Goal: Check status: Check status

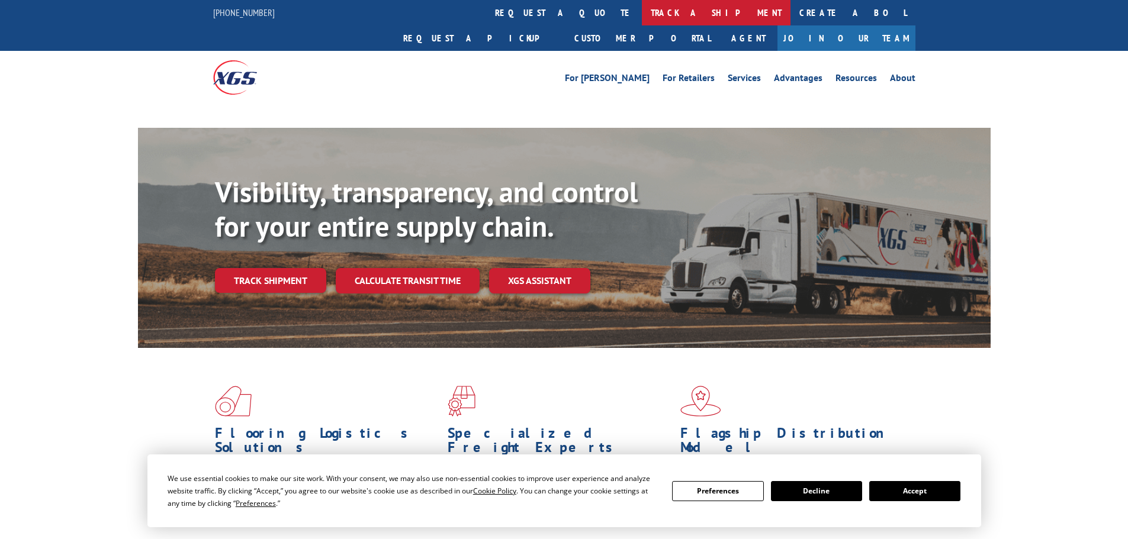
click at [642, 16] on link "track a shipment" at bounding box center [716, 12] width 149 height 25
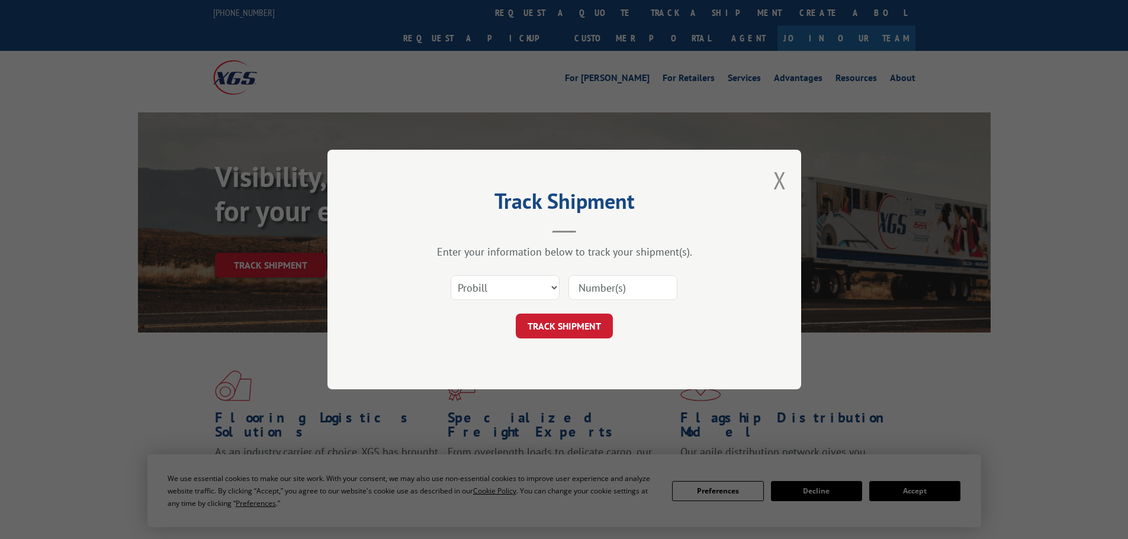
drag, startPoint x: 530, startPoint y: 287, endPoint x: 517, endPoint y: 286, distance: 13.0
click at [530, 287] on select "Select category... Probill BOL PO" at bounding box center [504, 287] width 109 height 25
click at [450, 275] on select "Select category... Probill BOL PO" at bounding box center [504, 287] width 109 height 25
click at [598, 292] on input at bounding box center [622, 287] width 109 height 25
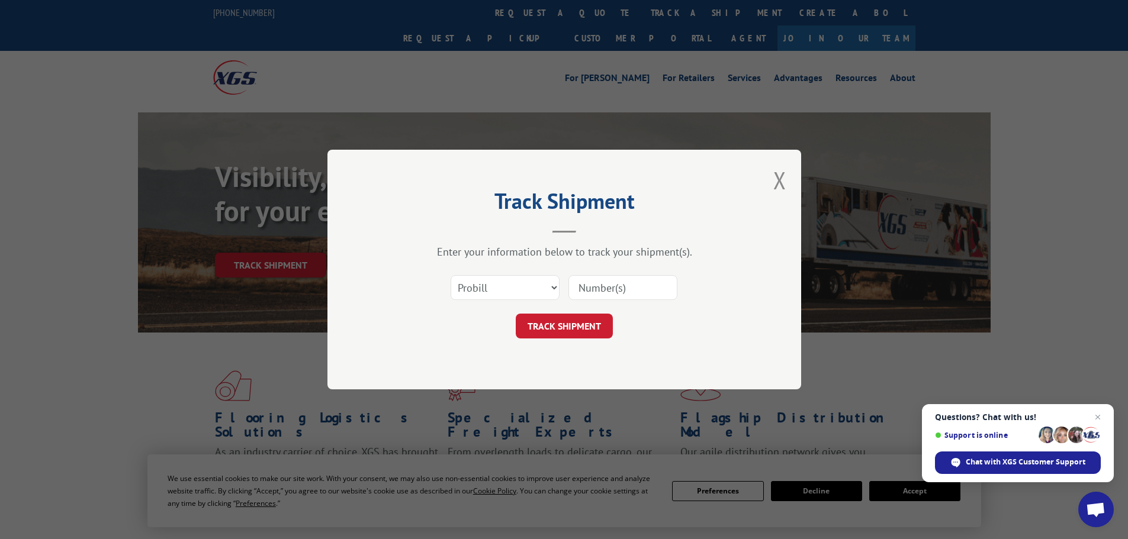
paste input "535252"
type input "535252"
click at [569, 323] on button "TRACK SHIPMENT" at bounding box center [564, 326] width 97 height 25
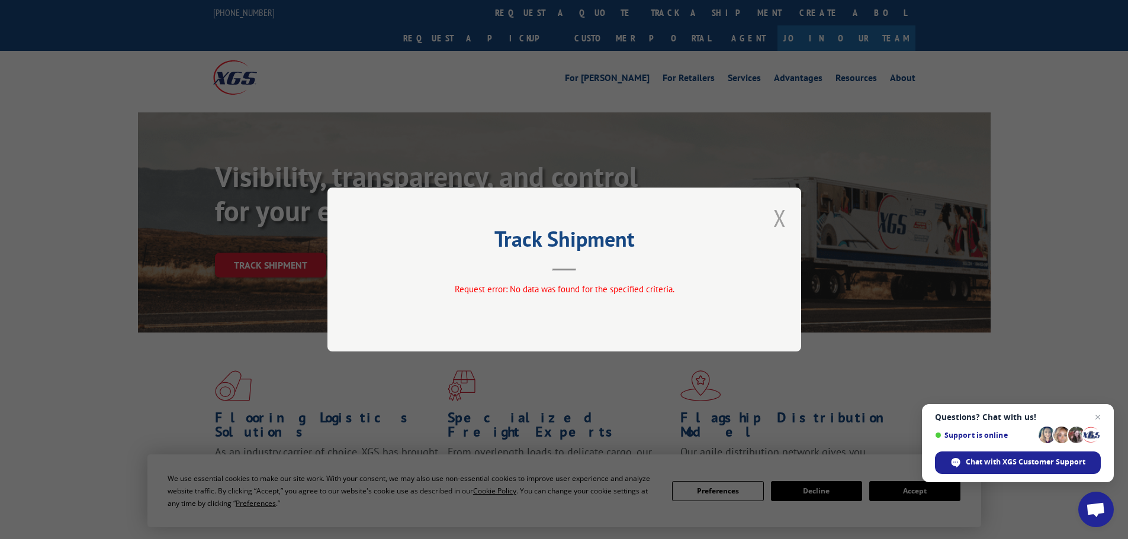
click at [783, 220] on button "Close modal" at bounding box center [779, 217] width 13 height 31
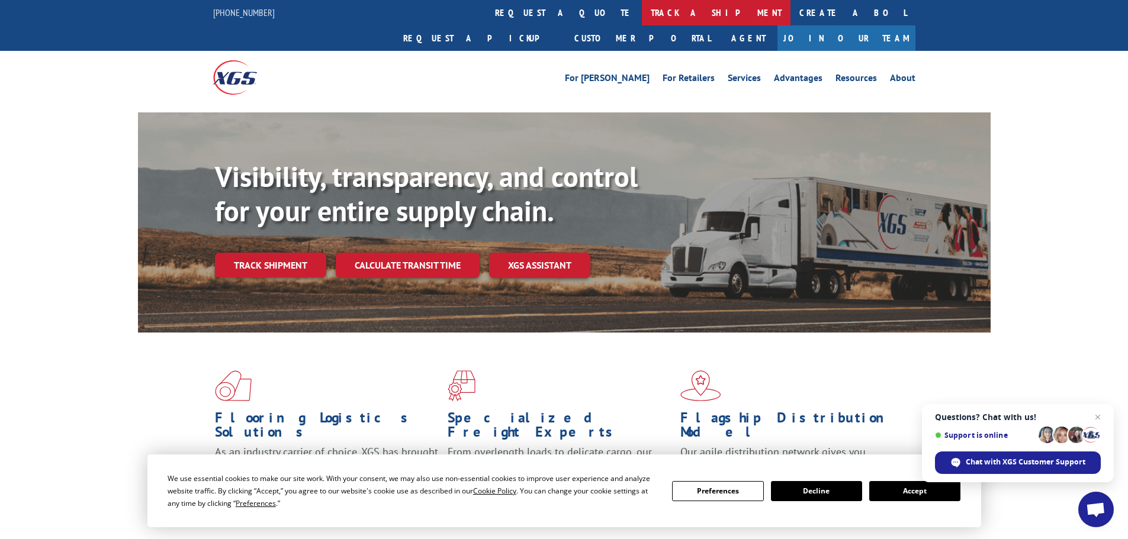
click at [642, 22] on link "track a shipment" at bounding box center [716, 12] width 149 height 25
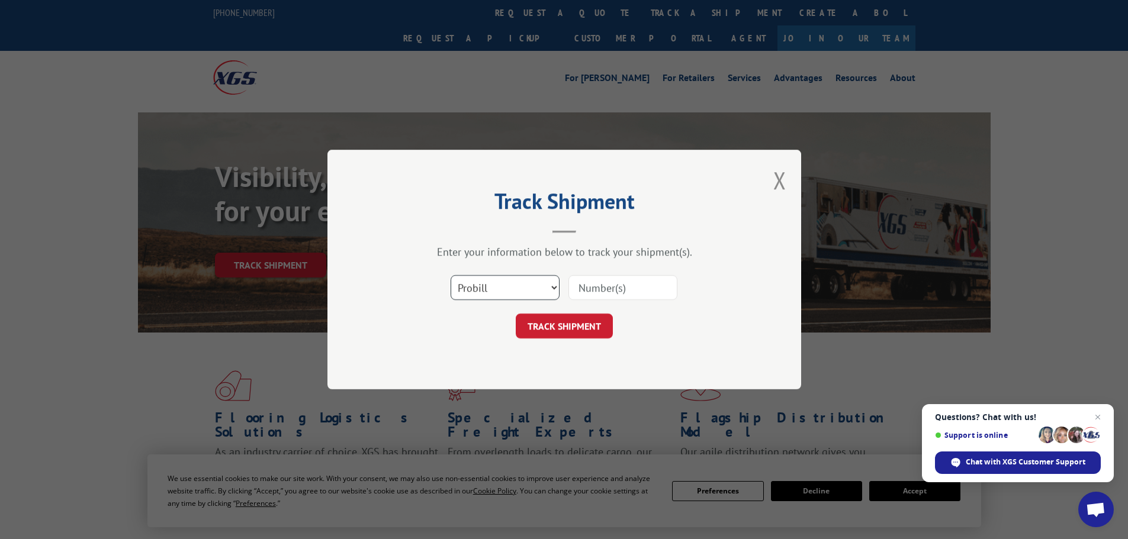
drag, startPoint x: 527, startPoint y: 281, endPoint x: 510, endPoint y: 300, distance: 25.6
click at [527, 281] on select "Select category... Probill BOL PO" at bounding box center [504, 287] width 109 height 25
select select "po"
click at [450, 275] on select "Select category... Probill BOL PO" at bounding box center [504, 287] width 109 height 25
click at [592, 284] on input at bounding box center [622, 287] width 109 height 25
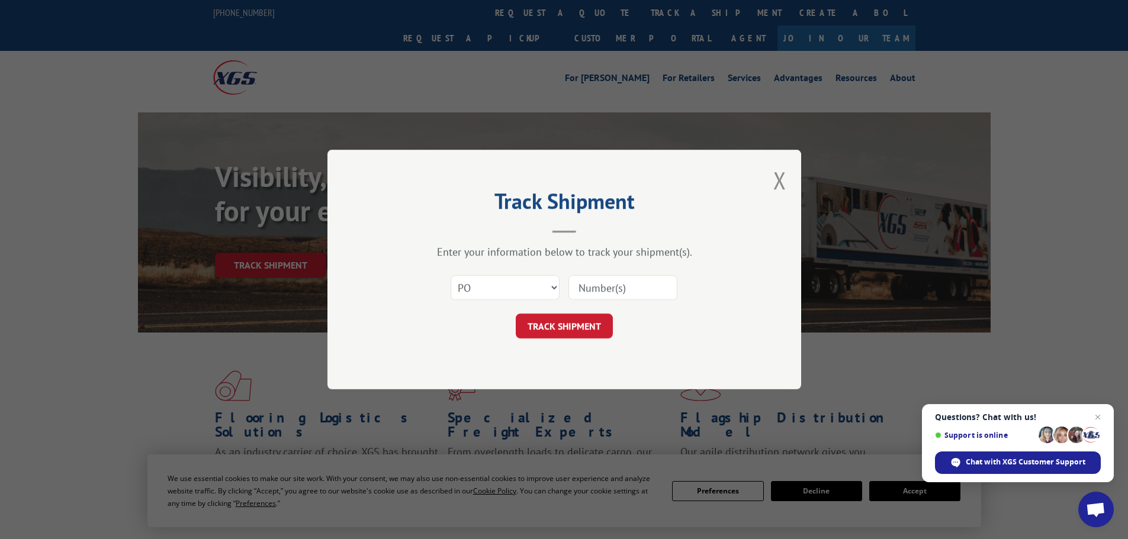
paste input "07534570"
type input "07534570"
click at [586, 324] on button "TRACK SHIPMENT" at bounding box center [564, 326] width 97 height 25
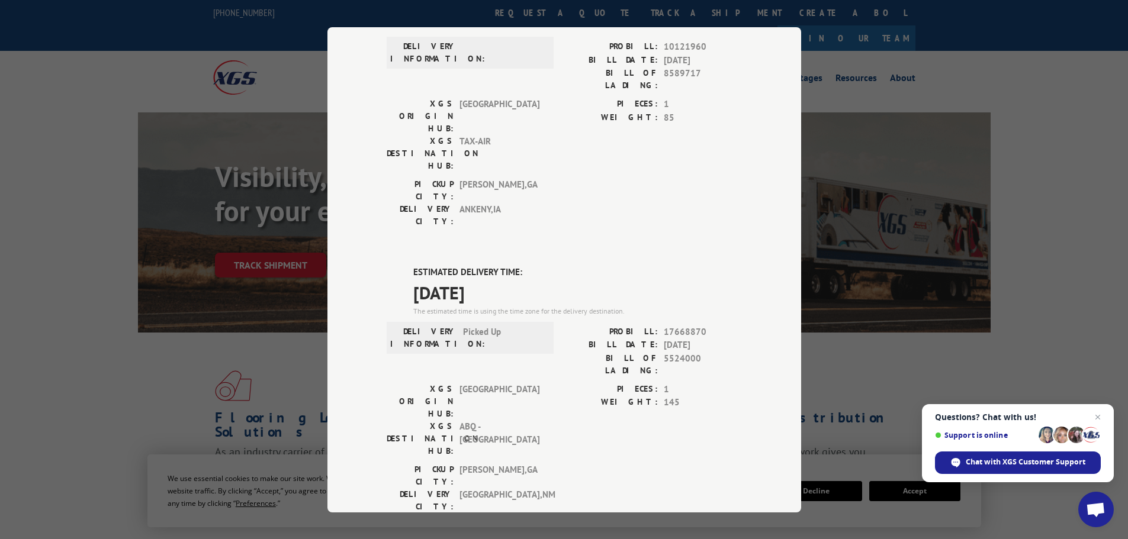
scroll to position [118, 0]
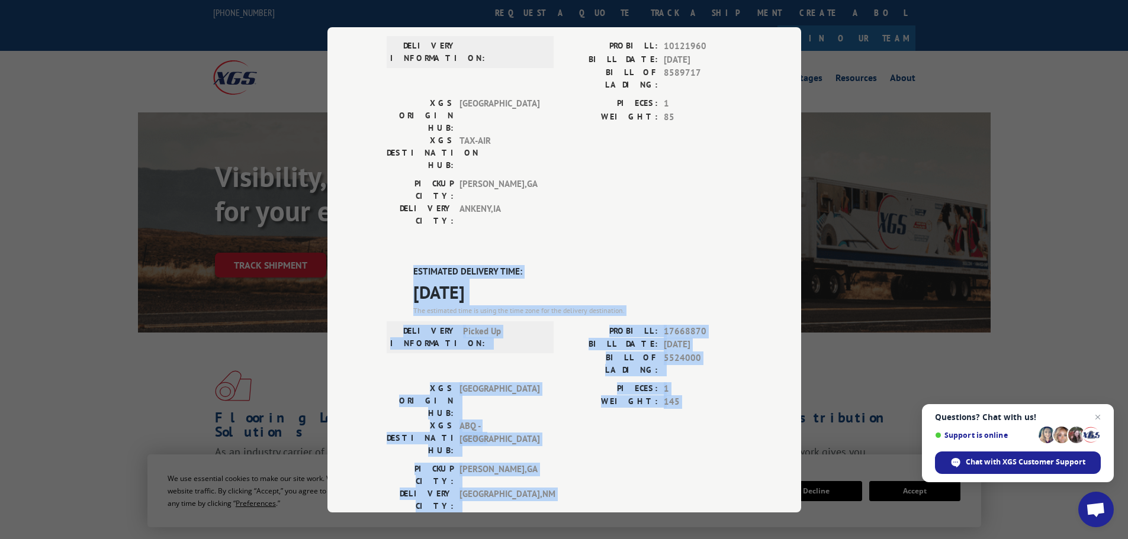
drag, startPoint x: 408, startPoint y: 195, endPoint x: 610, endPoint y: 381, distance: 274.8
click at [610, 381] on div "ESTIMATED DELIVERY TIME: [DATE] The estimated time is using the time zone for t…" at bounding box center [564, 478] width 355 height 426
click at [606, 462] on div "PICKUP CITY: [GEOGRAPHIC_DATA] , [GEOGRAPHIC_DATA] DELIVERY CITY: [GEOGRAPHIC_D…" at bounding box center [564, 490] width 355 height 56
drag, startPoint x: 558, startPoint y: 369, endPoint x: 371, endPoint y: 194, distance: 256.3
click at [371, 194] on div "Track Shipment DELIVERED DELIVERY INFORMATION: PROBILL: 10121960 BILL DATE: [DA…" at bounding box center [564, 269] width 474 height 485
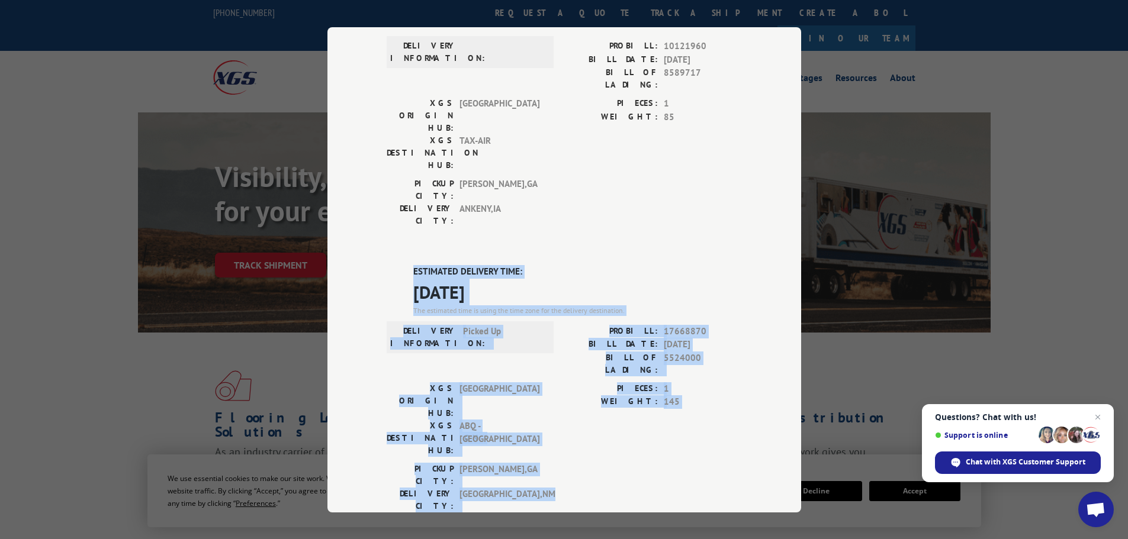
copy div "ESTIMATED DELIVERY TIME: [DATE] The estimated time is using the time zone for t…"
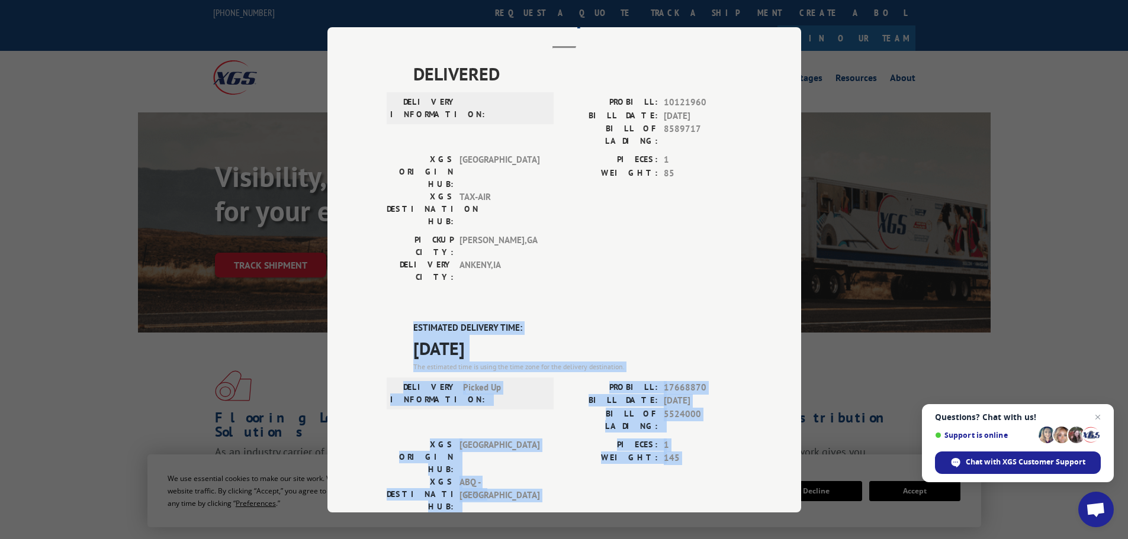
scroll to position [0, 0]
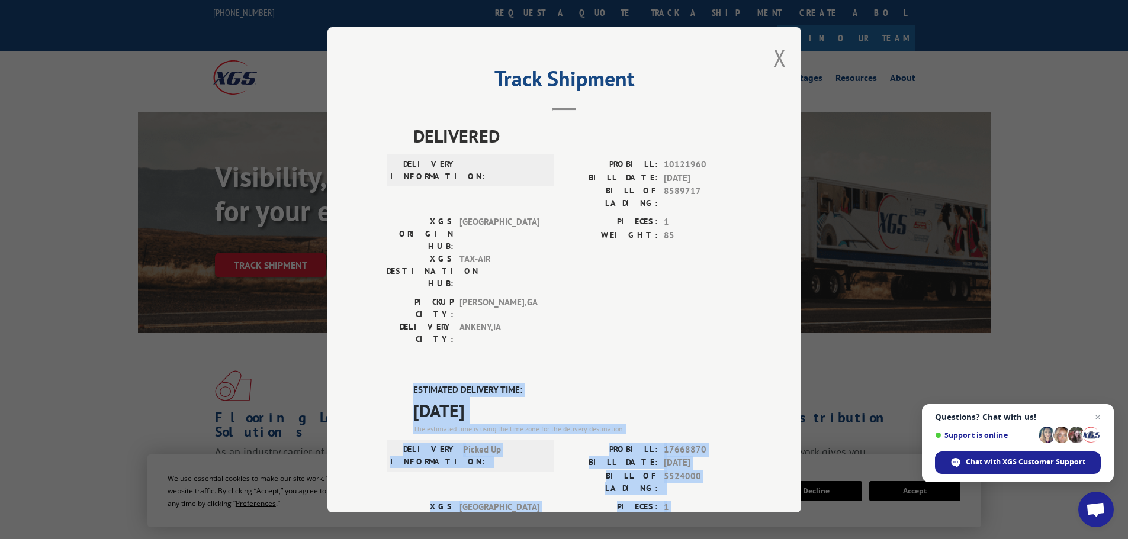
drag, startPoint x: 774, startPoint y: 65, endPoint x: 768, endPoint y: 63, distance: 6.4
click at [774, 65] on button "Close modal" at bounding box center [779, 57] width 13 height 31
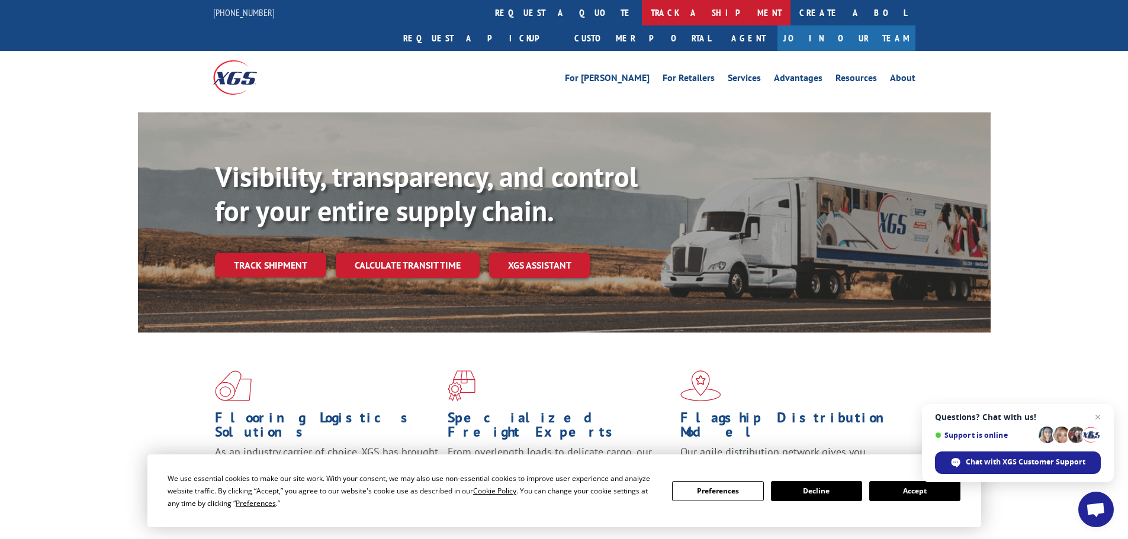
click at [642, 7] on link "track a shipment" at bounding box center [716, 12] width 149 height 25
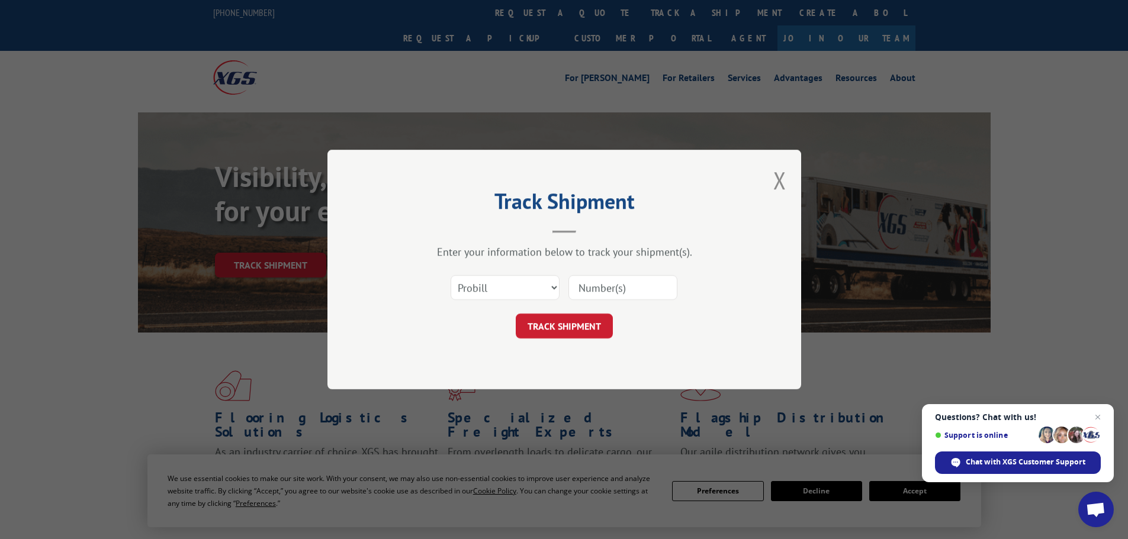
click at [501, 301] on div "Select category... Probill BOL PO" at bounding box center [505, 287] width 108 height 27
click at [505, 289] on select "Select category... Probill BOL PO" at bounding box center [504, 287] width 109 height 25
select select "po"
click at [450, 275] on select "Select category... Probill BOL PO" at bounding box center [504, 287] width 109 height 25
drag, startPoint x: 557, startPoint y: 286, endPoint x: 563, endPoint y: 284, distance: 6.4
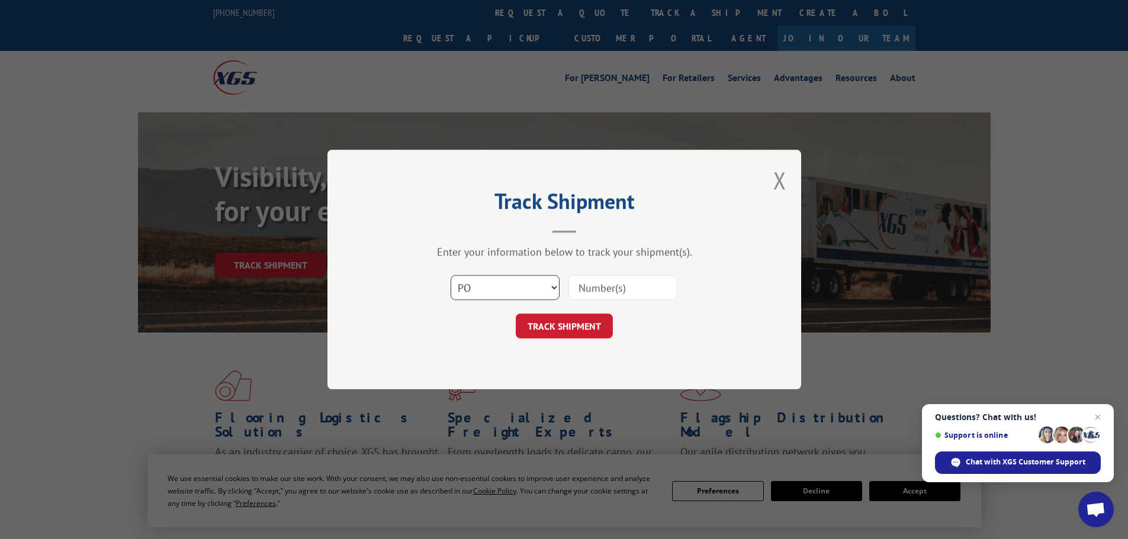
click at [558, 286] on select "Select category... Probill BOL PO" at bounding box center [504, 287] width 109 height 25
click at [574, 281] on input at bounding box center [622, 287] width 109 height 25
paste input "07534569"
type input "07534569"
click at [578, 319] on button "TRACK SHIPMENT" at bounding box center [564, 326] width 97 height 25
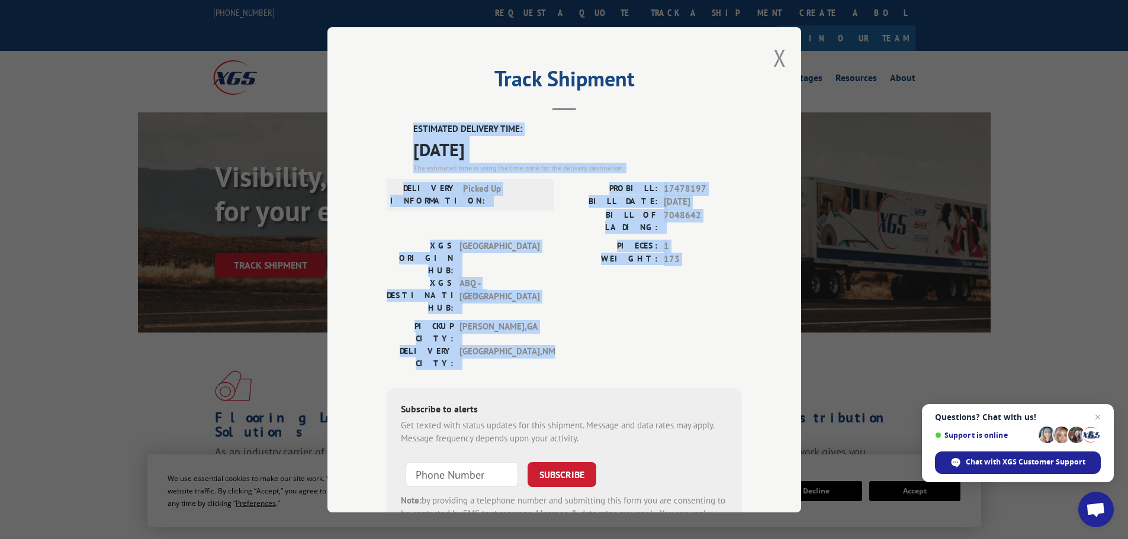
drag, startPoint x: 408, startPoint y: 123, endPoint x: 598, endPoint y: 298, distance: 258.9
click at [598, 298] on div "ESTIMATED DELIVERY TIME: [DATE] The estimated time is using the time zone for t…" at bounding box center [564, 336] width 355 height 426
copy div "ESTIMATED DELIVERY TIME: [DATE] The estimated time is using the time zone for t…"
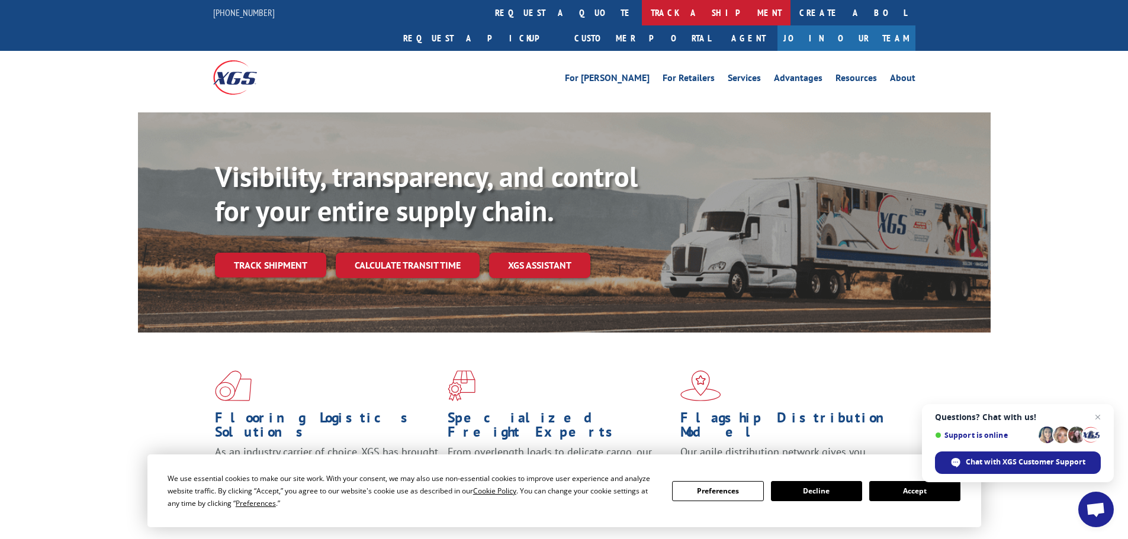
click at [642, 5] on link "track a shipment" at bounding box center [716, 12] width 149 height 25
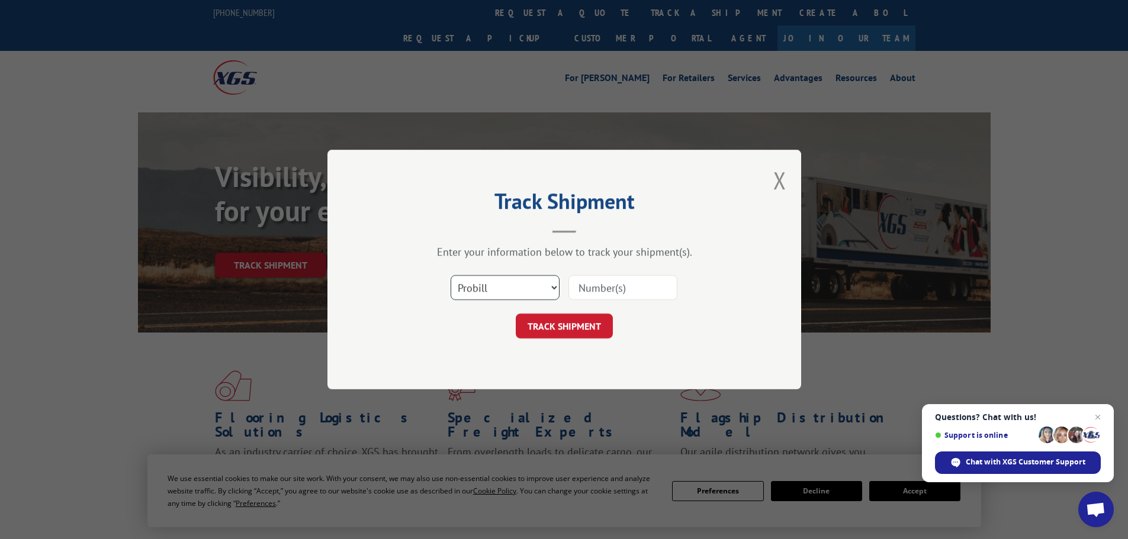
click at [516, 285] on select "Select category... Probill BOL PO" at bounding box center [504, 287] width 109 height 25
select select "po"
click at [450, 275] on select "Select category... Probill BOL PO" at bounding box center [504, 287] width 109 height 25
click at [606, 282] on input at bounding box center [622, 287] width 109 height 25
paste input "07534514"
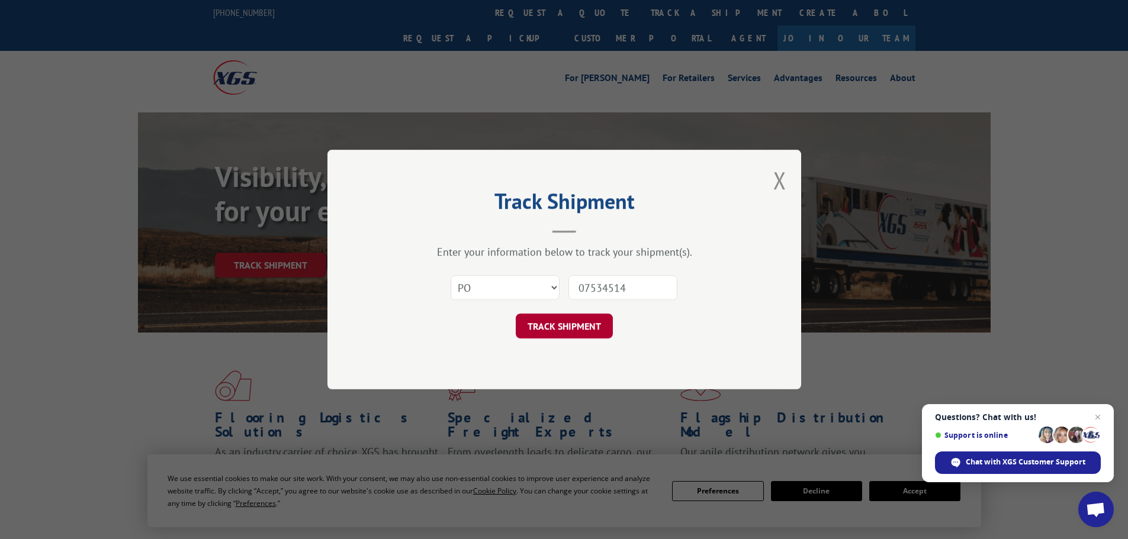
type input "07534514"
click at [584, 320] on button "TRACK SHIPMENT" at bounding box center [564, 326] width 97 height 25
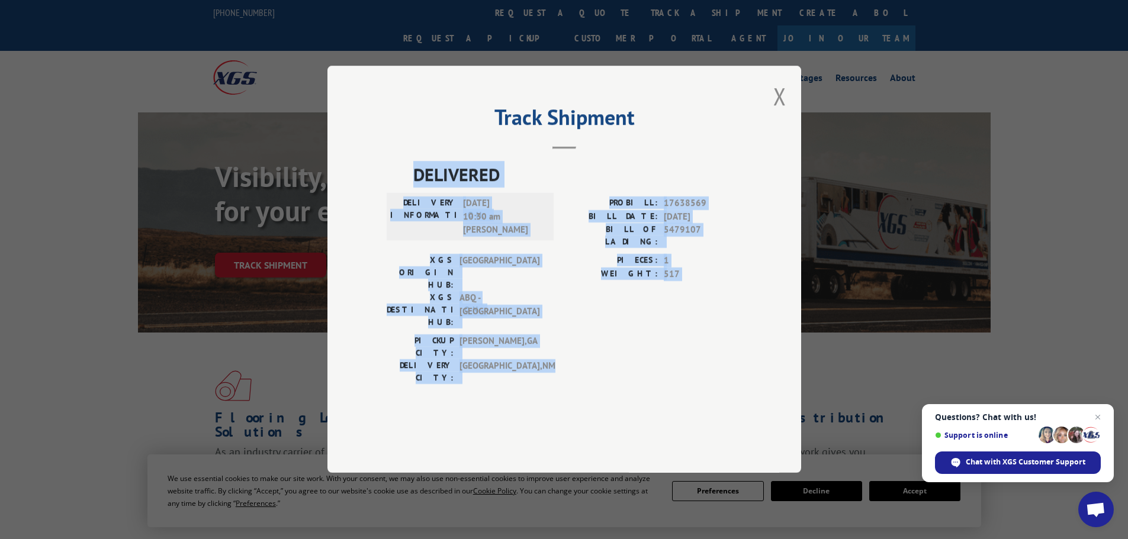
drag, startPoint x: 404, startPoint y: 203, endPoint x: 624, endPoint y: 359, distance: 269.7
click at [624, 359] on div "DELIVERED DELIVERY INFORMATION: 09/29/2025 10:30 am JUAN PROBILL: 17638569 BILL…" at bounding box center [564, 292] width 355 height 261
copy div "DELIVERED DELIVERY INFORMATION: 09/29/2025 10:30 am JUAN PROBILL: 17638569 BILL…"
click at [779, 112] on button "Close modal" at bounding box center [779, 96] width 13 height 31
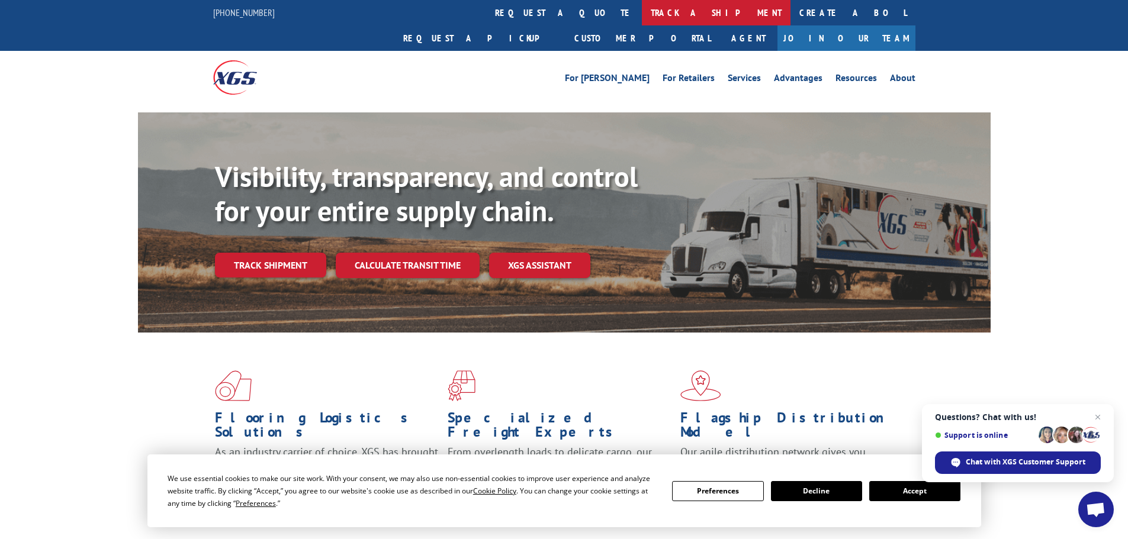
click at [642, 18] on link "track a shipment" at bounding box center [716, 12] width 149 height 25
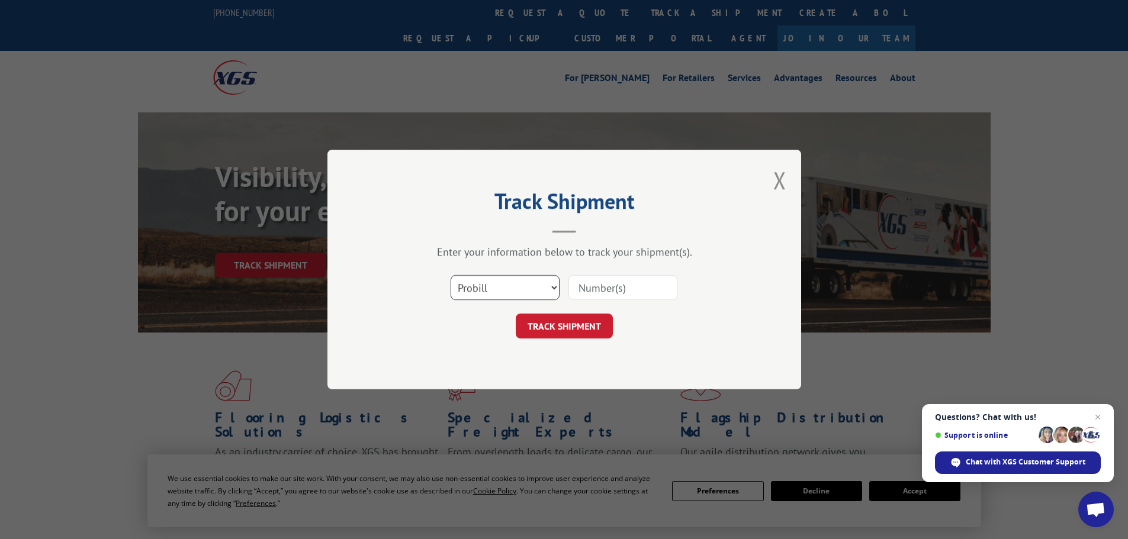
click at [504, 286] on select "Select category... Probill BOL PO" at bounding box center [504, 287] width 109 height 25
select select "po"
click at [450, 275] on select "Select category... Probill BOL PO" at bounding box center [504, 287] width 109 height 25
click at [584, 286] on input at bounding box center [622, 287] width 109 height 25
paste input "07534535"
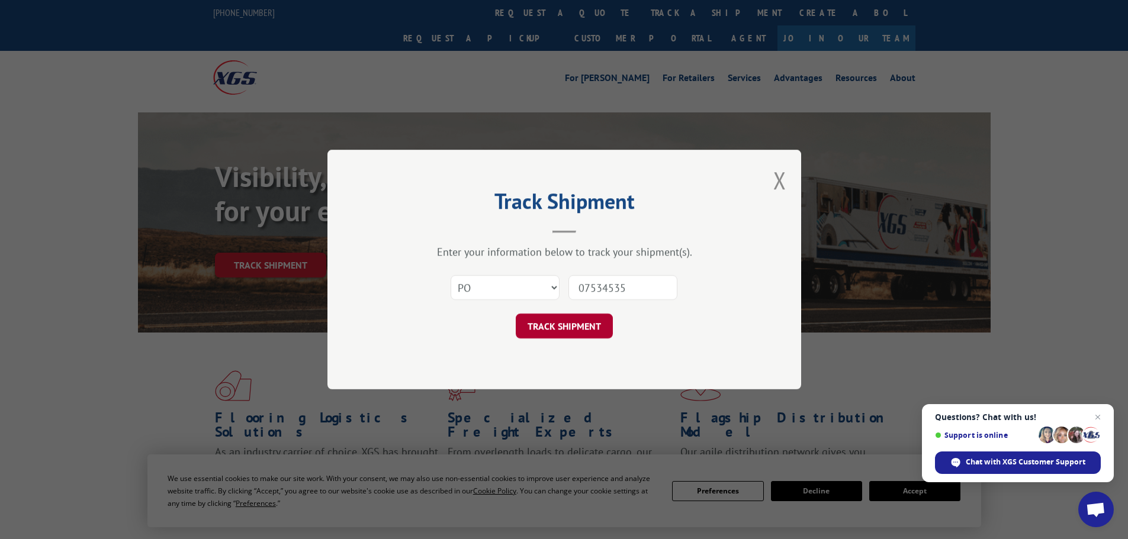
type input "07534535"
click at [567, 320] on button "TRACK SHIPMENT" at bounding box center [564, 326] width 97 height 25
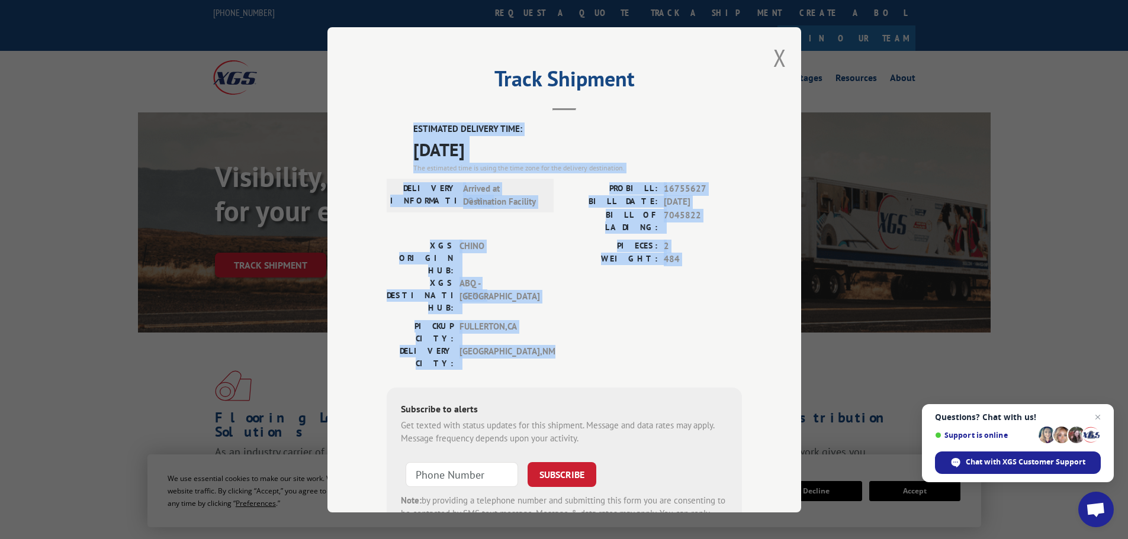
drag, startPoint x: 407, startPoint y: 123, endPoint x: 638, endPoint y: 291, distance: 285.1
click at [638, 291] on div "ESTIMATED DELIVERY TIME: 10/03/2025 The estimated time is using the time zone f…" at bounding box center [564, 336] width 355 height 426
copy div "ESTIMATED DELIVERY TIME: 10/03/2025 The estimated time is using the time zone f…"
click at [773, 59] on button "Close modal" at bounding box center [779, 57] width 13 height 31
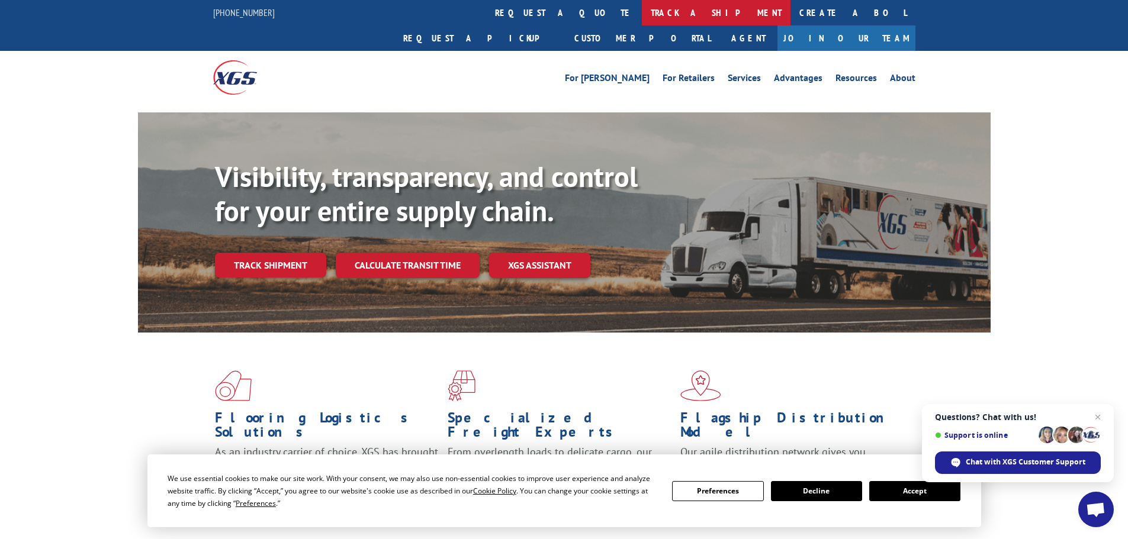
click at [642, 15] on link "track a shipment" at bounding box center [716, 12] width 149 height 25
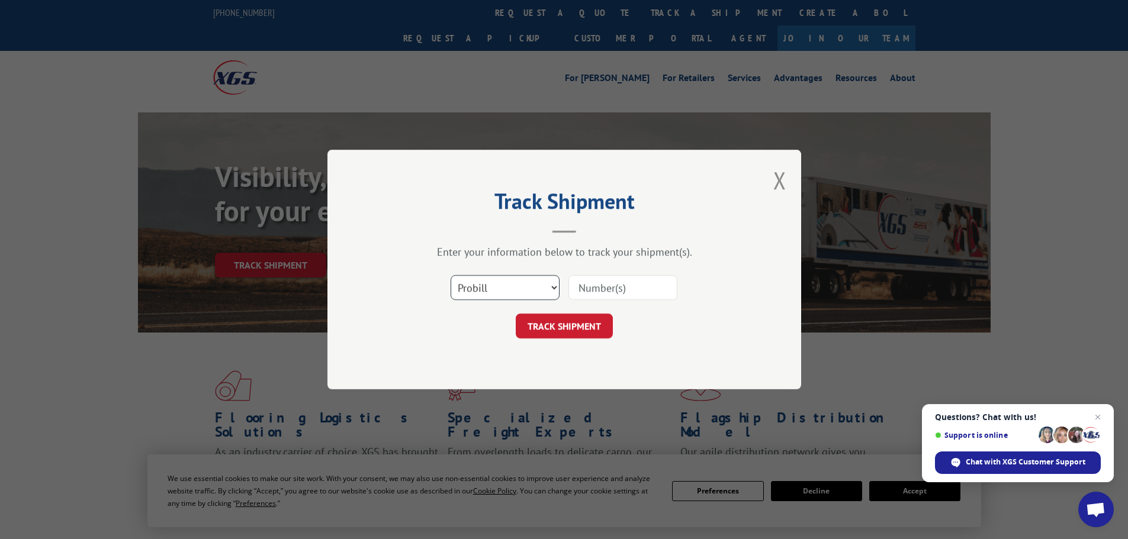
click at [491, 296] on select "Select category... Probill BOL PO" at bounding box center [504, 287] width 109 height 25
select select "po"
click at [450, 275] on select "Select category... Probill BOL PO" at bounding box center [504, 287] width 109 height 25
click at [613, 289] on input at bounding box center [622, 287] width 109 height 25
paste input "07534559"
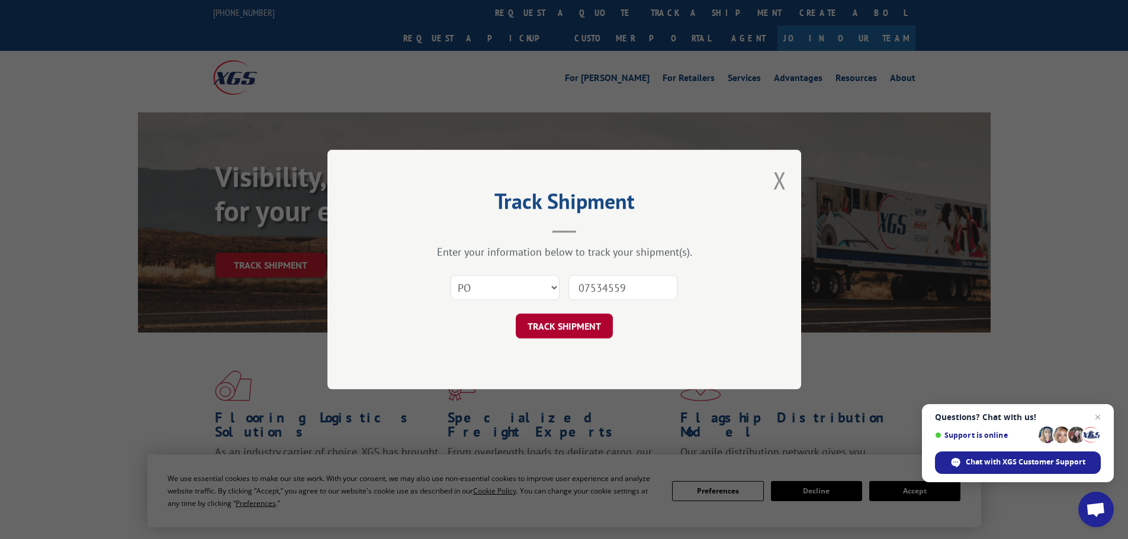
type input "07534559"
click at [594, 320] on button "TRACK SHIPMENT" at bounding box center [564, 326] width 97 height 25
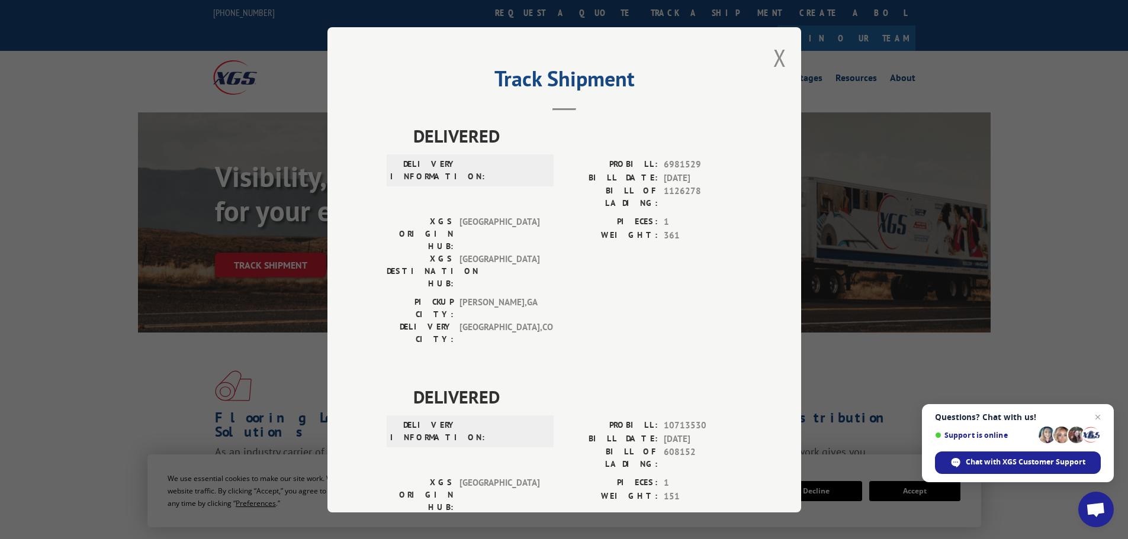
scroll to position [296, 0]
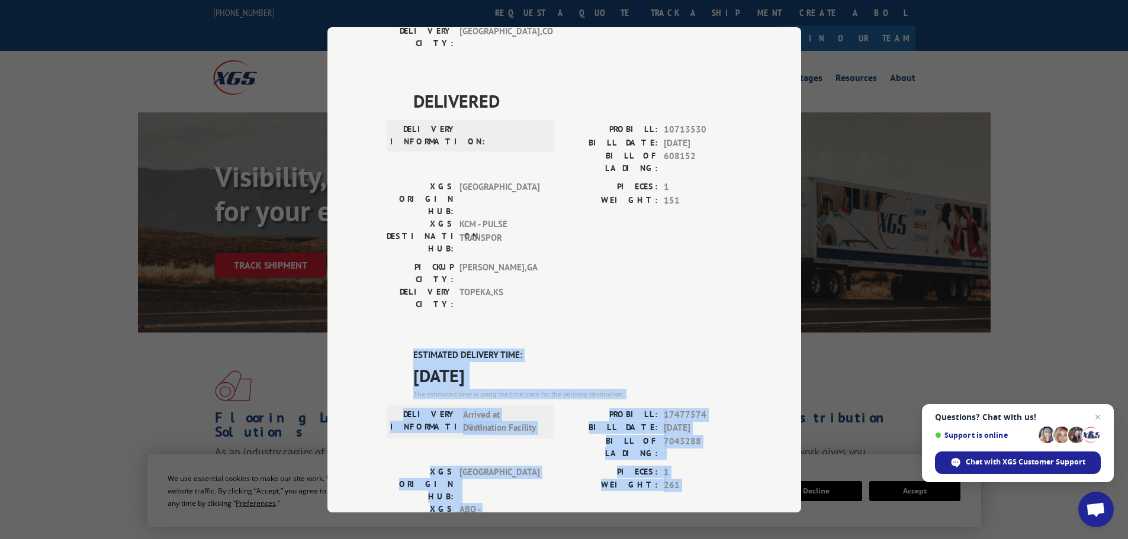
drag, startPoint x: 399, startPoint y: 215, endPoint x: 610, endPoint y: 392, distance: 275.6
drag, startPoint x: 611, startPoint y: 392, endPoint x: 581, endPoint y: 369, distance: 37.2
drag, startPoint x: 560, startPoint y: 379, endPoint x: 389, endPoint y: 214, distance: 237.3
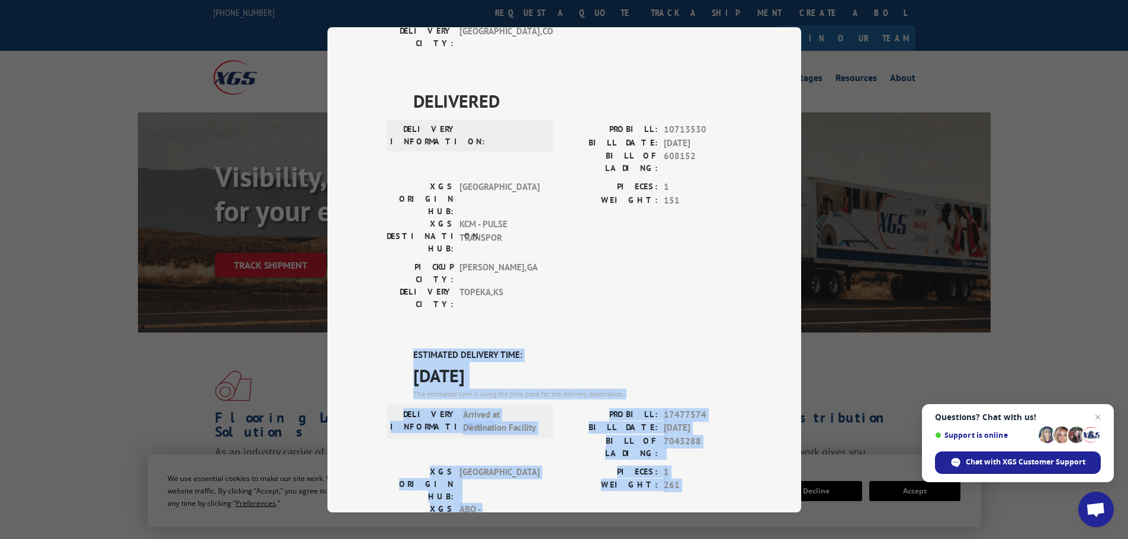
copy div "ESTIMATED DELIVERY TIME: 10/03/2025 The estimated time is using the time zone f…"
